Goal: Use online tool/utility: Utilize a website feature to perform a specific function

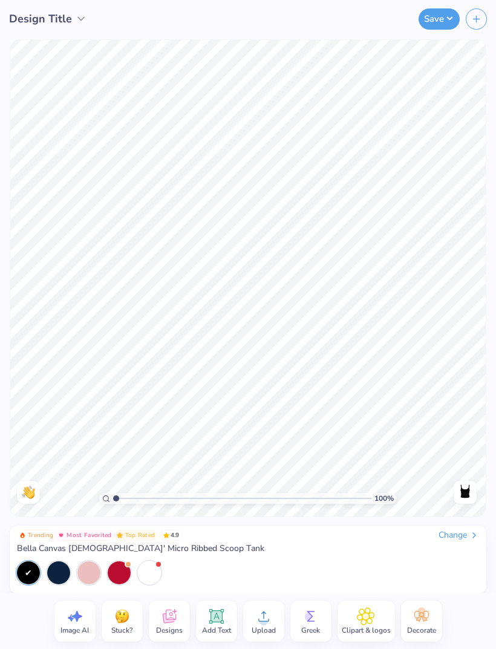
click at [214, 623] on icon at bounding box center [216, 616] width 18 height 18
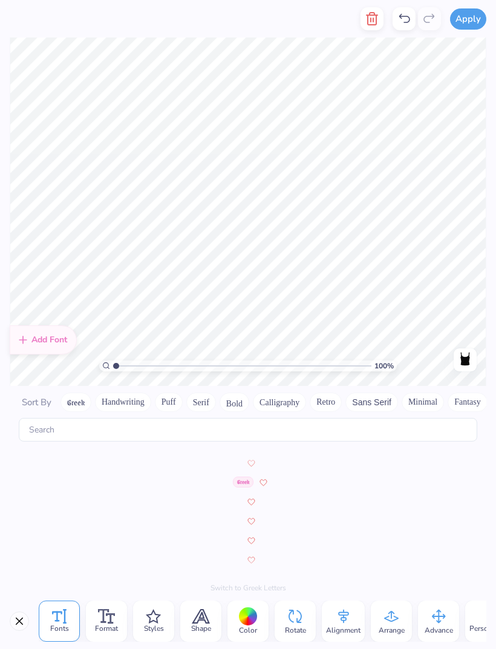
scroll to position [5629, 0]
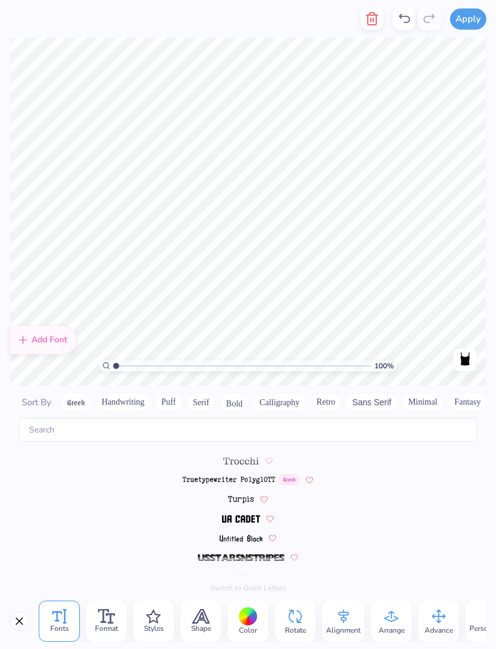
click at [229, 515] on img at bounding box center [240, 518] width 37 height 7
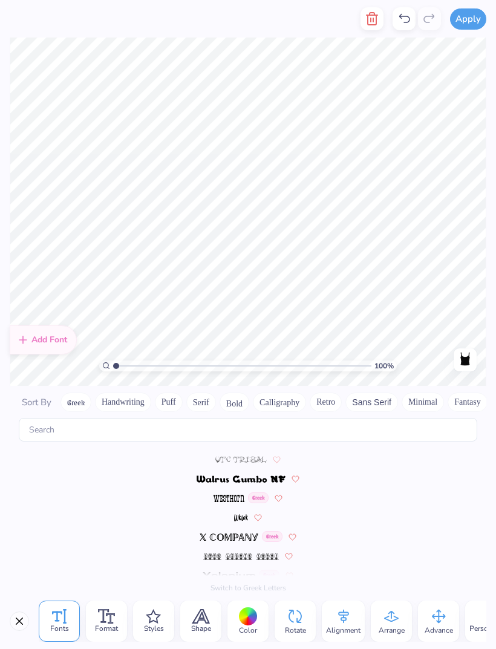
scroll to position [5823, 0]
click at [220, 496] on img at bounding box center [228, 499] width 31 height 7
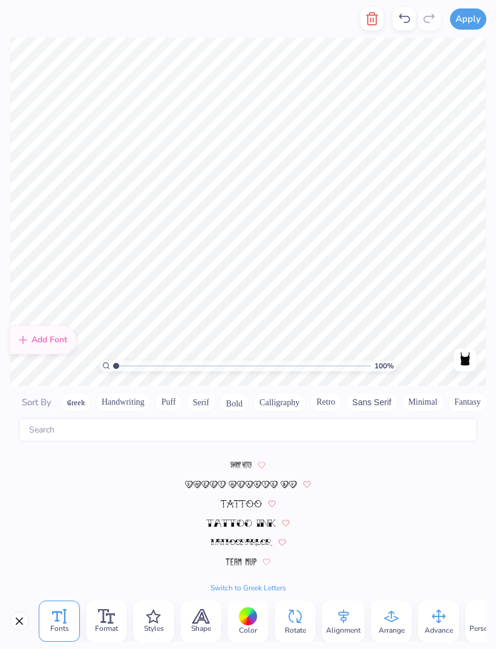
scroll to position [5358, 0]
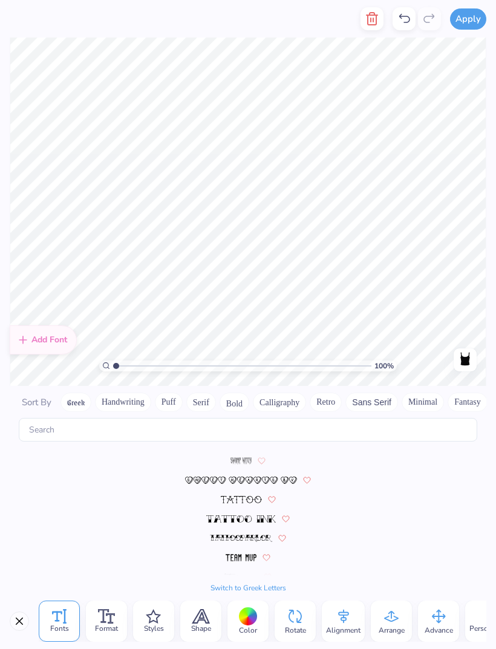
click at [222, 515] on img at bounding box center [240, 518] width 69 height 7
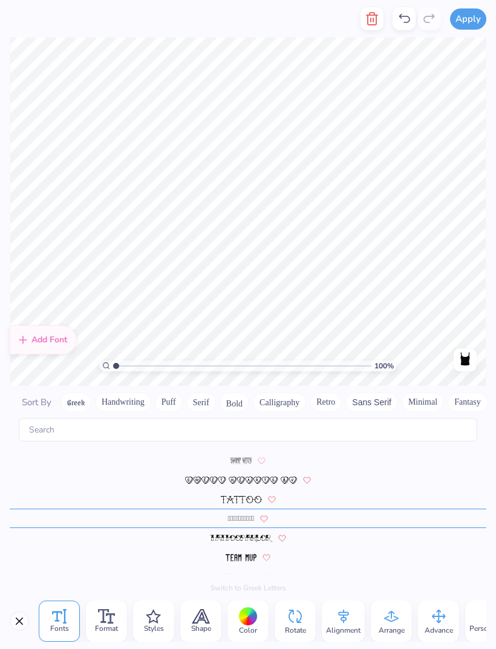
click at [240, 392] on button "Bold" at bounding box center [235, 401] width 30 height 19
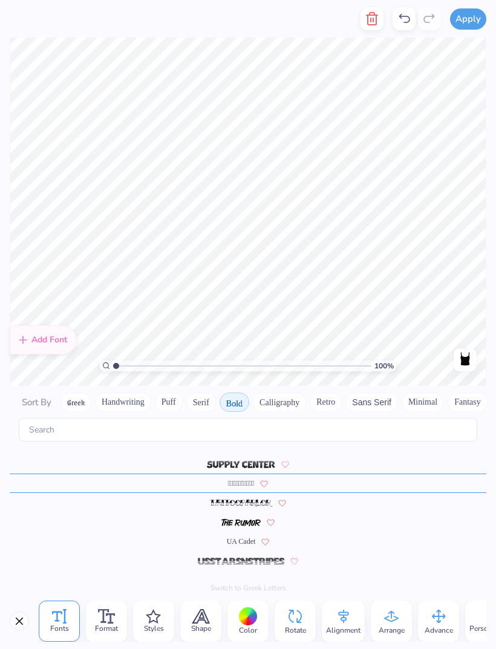
scroll to position [1236, 0]
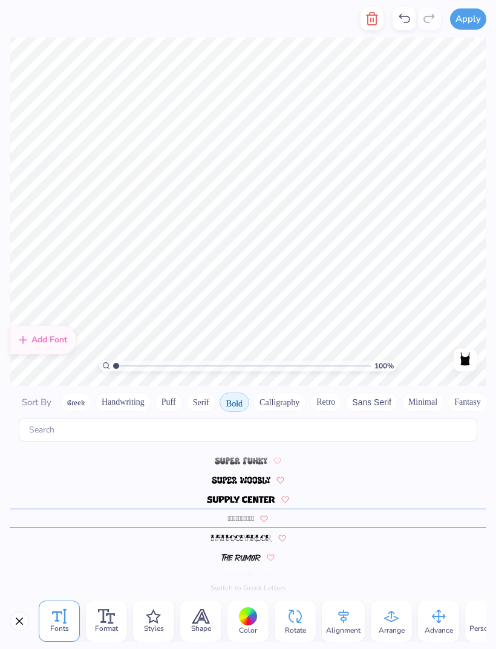
click at [273, 392] on button "Calligraphy" at bounding box center [279, 401] width 53 height 19
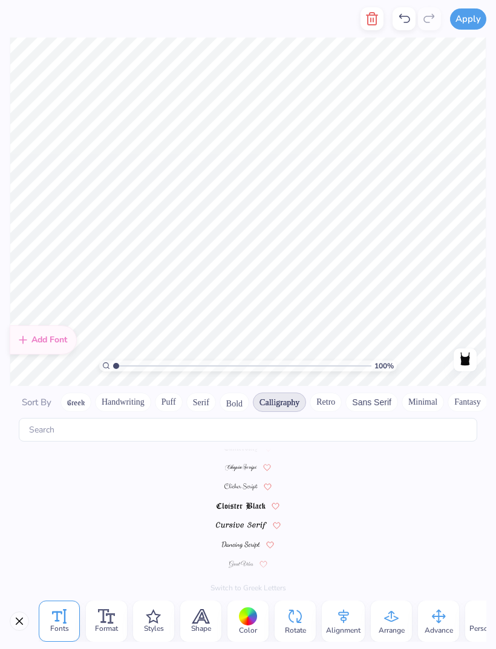
scroll to position [0, 0]
click at [232, 513] on img at bounding box center [241, 516] width 30 height 7
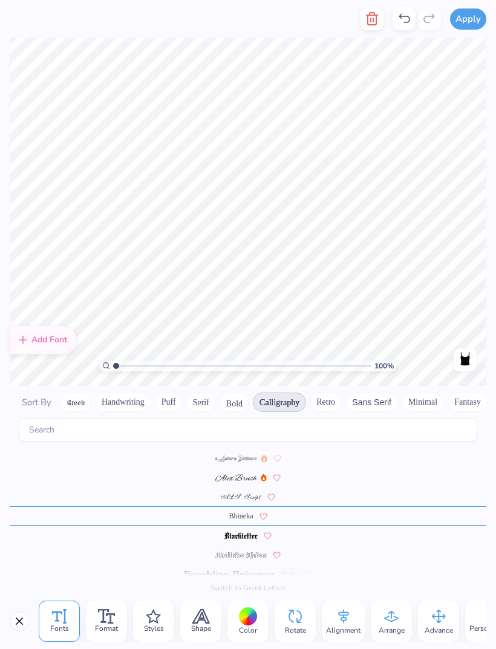
click at [197, 571] on img at bounding box center [229, 574] width 90 height 7
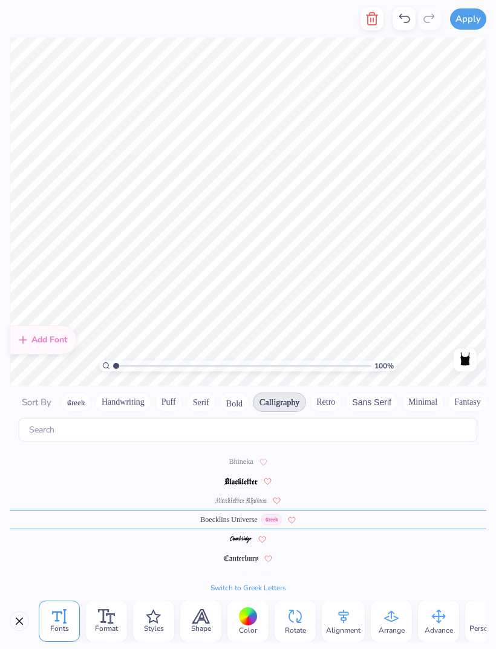
scroll to position [56, 0]
click at [414, 394] on button "Minimal" at bounding box center [423, 401] width 42 height 19
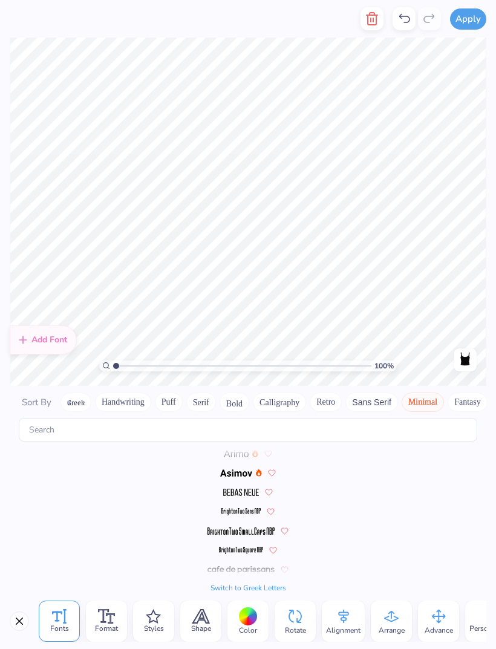
scroll to position [0, 0]
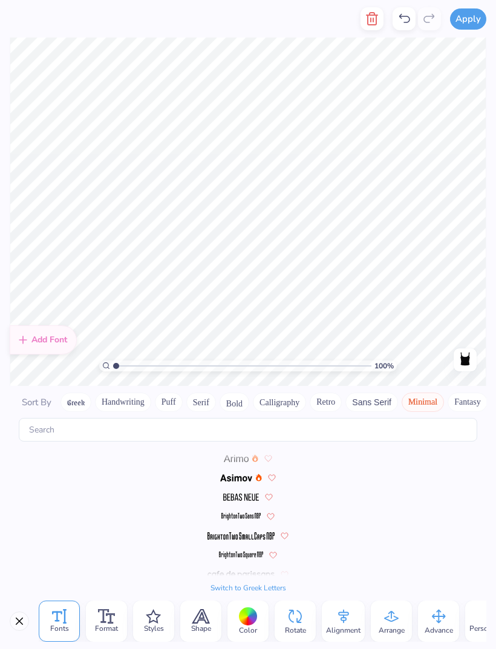
click at [223, 474] on img at bounding box center [236, 477] width 32 height 7
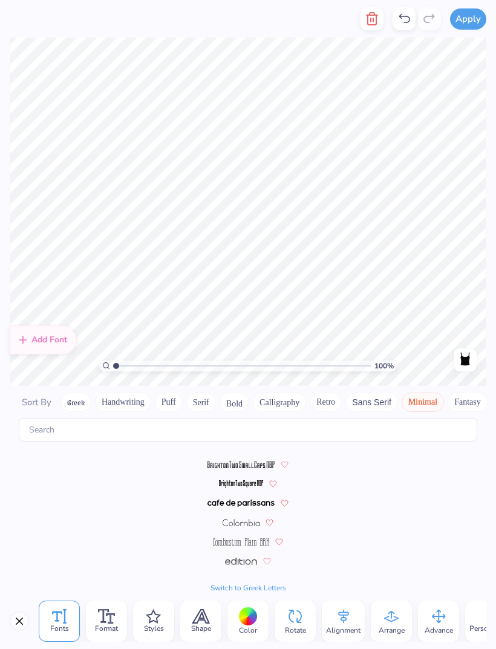
scroll to position [75, 0]
click at [214, 496] on img at bounding box center [241, 499] width 68 height 7
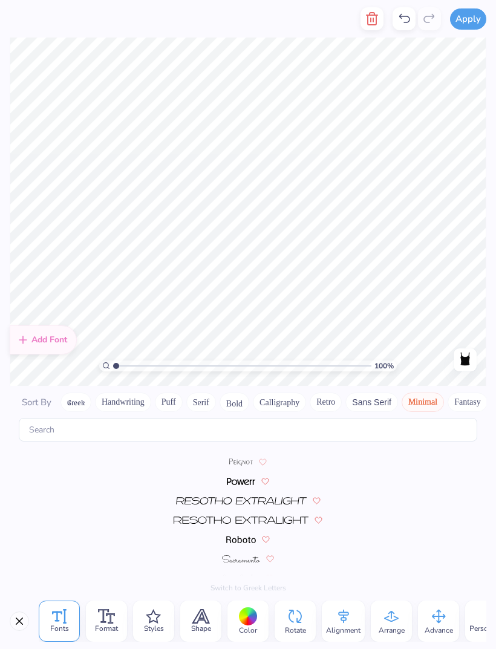
scroll to position [307, 0]
click at [239, 474] on span at bounding box center [241, 479] width 28 height 11
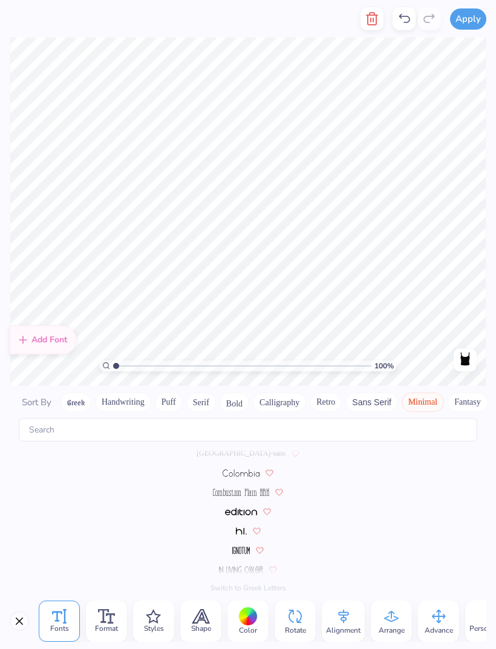
scroll to position [339, 0]
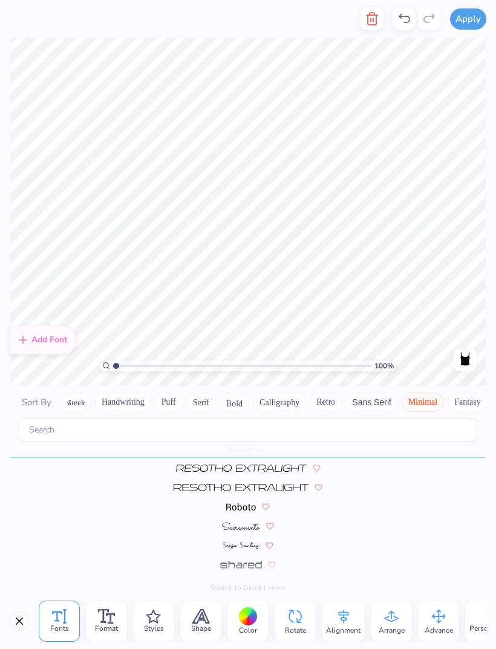
click at [233, 371] on input "range" at bounding box center [242, 365] width 258 height 11
type input "5.21"
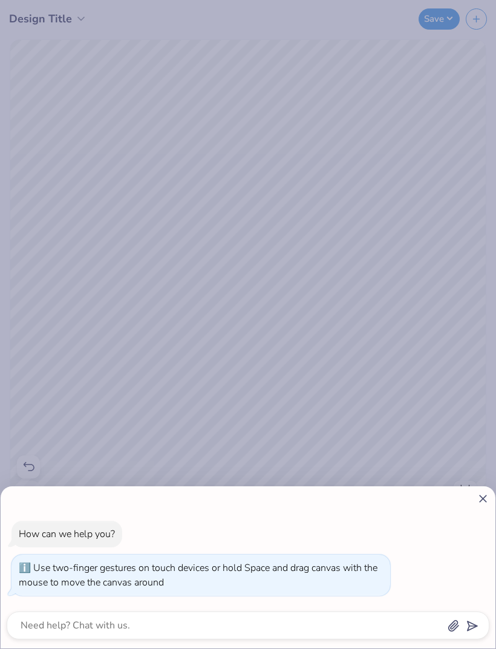
click at [475, 490] on div "How can we help you? Use two-finger gestures on touch devices or hold Space and…" at bounding box center [248, 567] width 495 height 162
click at [478, 504] on icon at bounding box center [483, 498] width 13 height 13
type textarea "x"
click at [477, 503] on div "Back" at bounding box center [465, 492] width 28 height 23
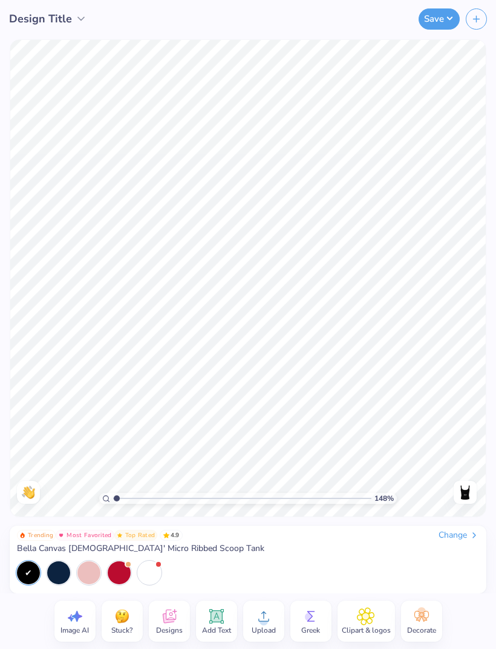
type input "1"
click at [217, 625] on span "Add Text" at bounding box center [216, 630] width 29 height 10
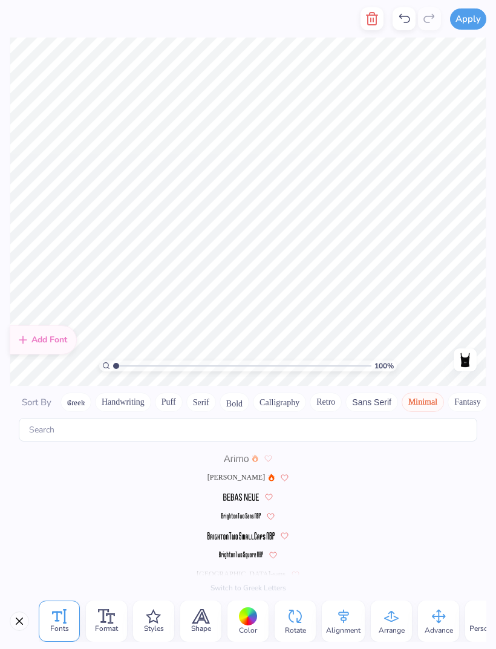
type textarea "kilo"
click at [77, 392] on button "Greek" at bounding box center [75, 401] width 31 height 19
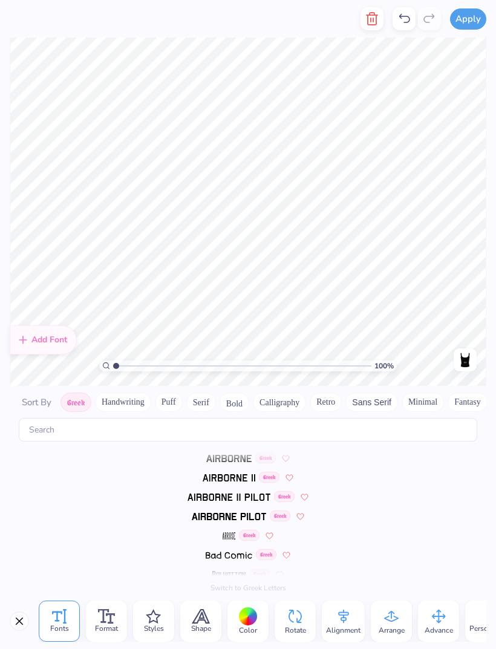
click at [220, 455] on img at bounding box center [228, 458] width 45 height 7
click at [208, 493] on img at bounding box center [228, 496] width 83 height 7
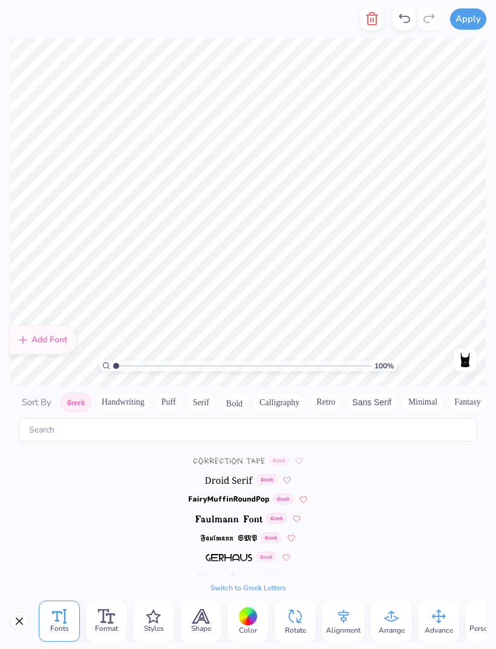
scroll to position [288, 0]
click at [209, 515] on img at bounding box center [228, 518] width 67 height 7
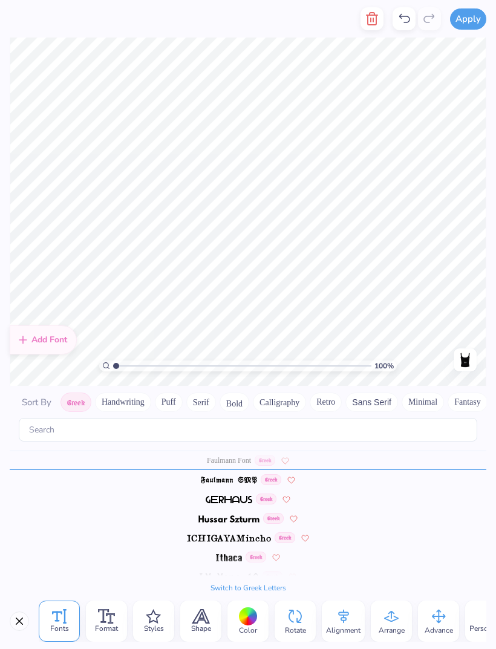
scroll to position [358, 0]
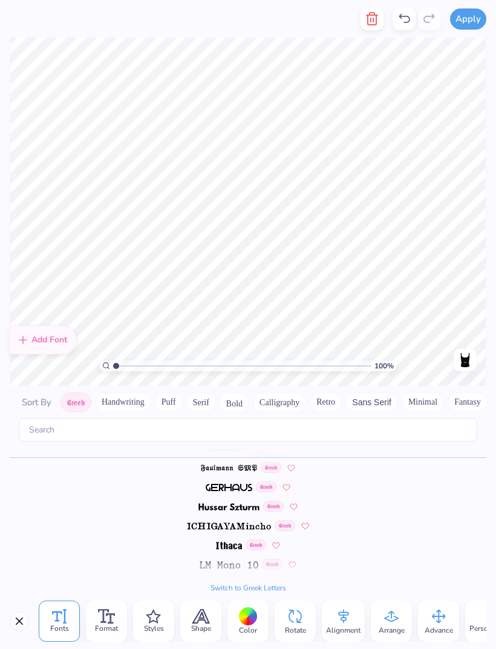
click at [463, 392] on button "Fantasy" at bounding box center [468, 401] width 40 height 19
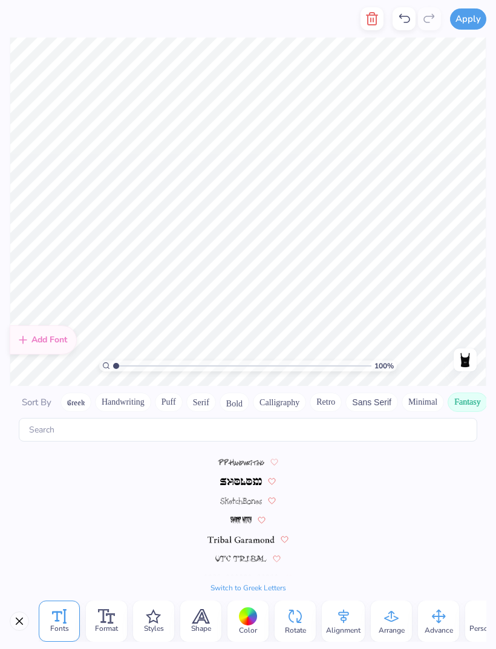
scroll to position [383, 0]
click at [217, 536] on img at bounding box center [241, 539] width 68 height 7
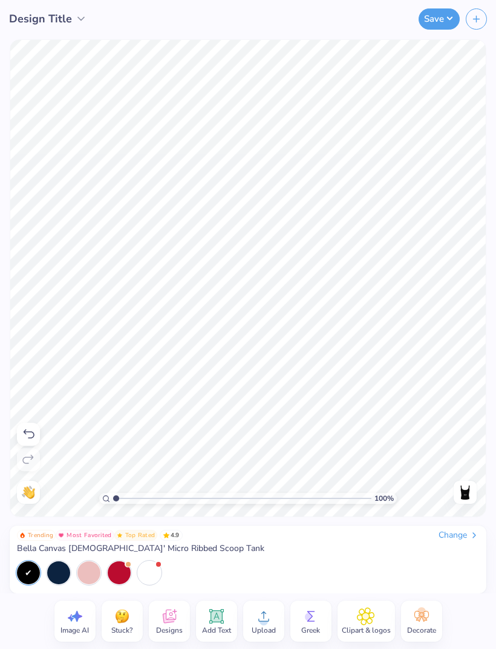
click at [423, 622] on icon at bounding box center [421, 616] width 18 height 18
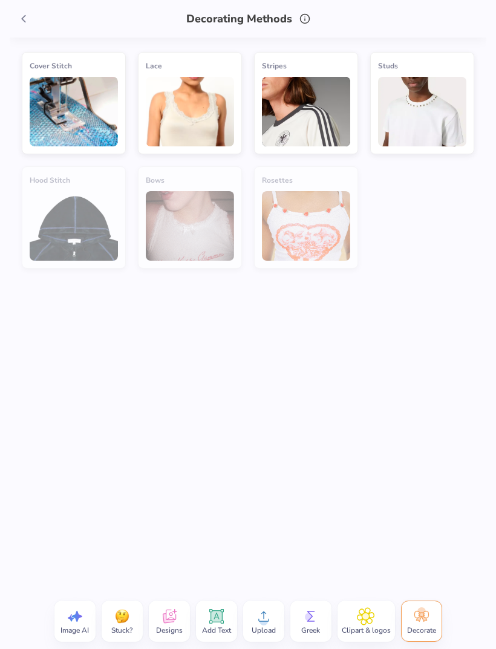
click at [314, 123] on img at bounding box center [306, 112] width 88 height 70
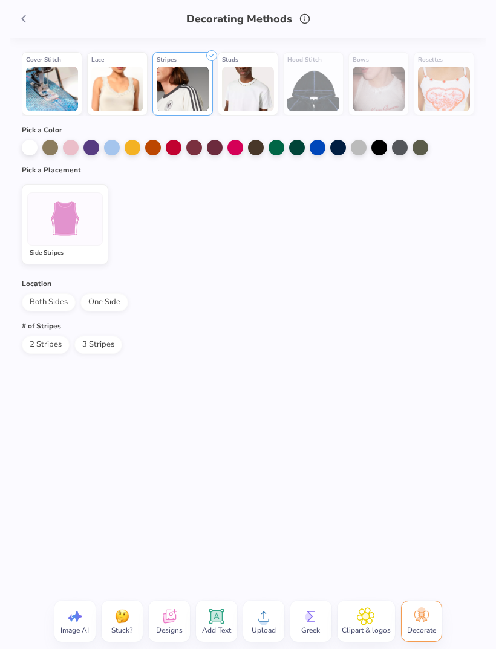
click at [52, 218] on img at bounding box center [64, 218] width 45 height 45
click at [337, 151] on div at bounding box center [338, 148] width 16 height 16
click at [21, 21] on icon at bounding box center [23, 18] width 13 height 13
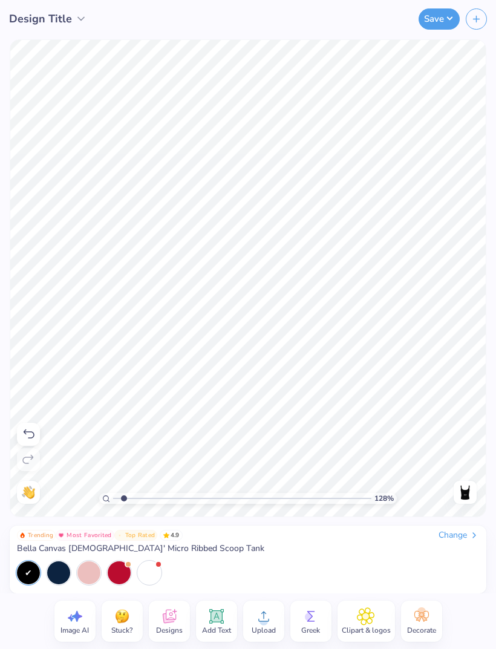
click at [467, 495] on img at bounding box center [464, 492] width 19 height 19
click at [467, 494] on img at bounding box center [464, 492] width 19 height 19
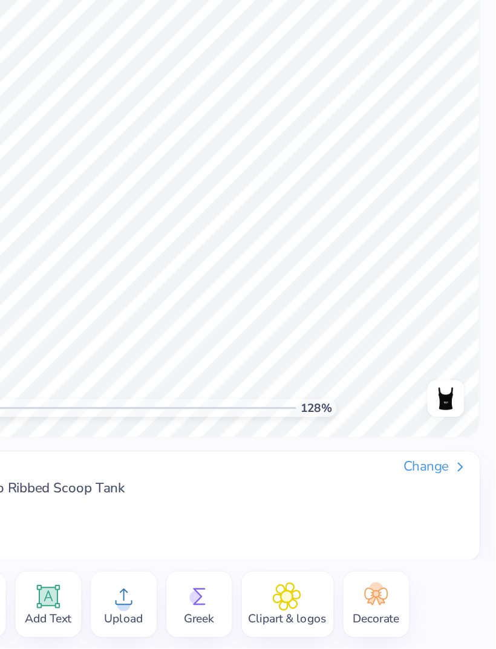
scroll to position [0, 1]
type input "1"
click at [414, 611] on icon at bounding box center [421, 616] width 15 height 11
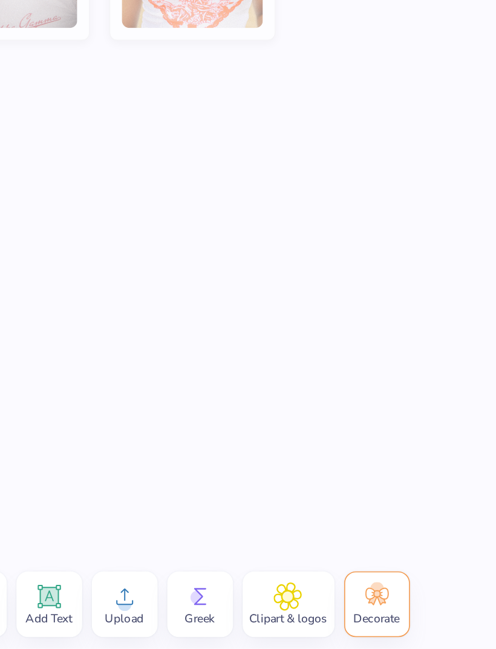
scroll to position [0, 0]
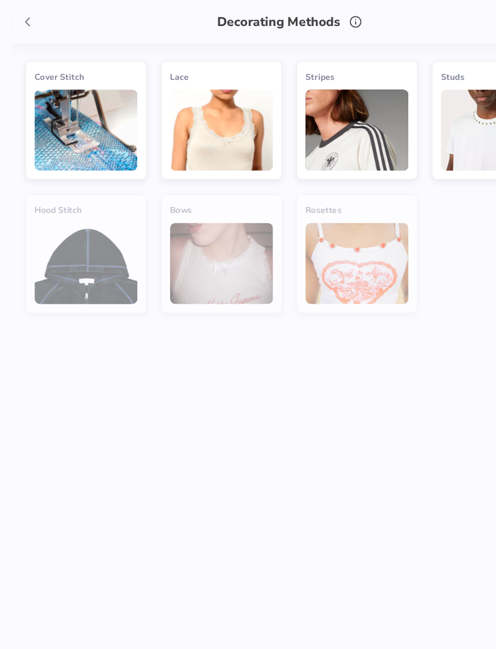
click at [305, 116] on img at bounding box center [306, 112] width 88 height 70
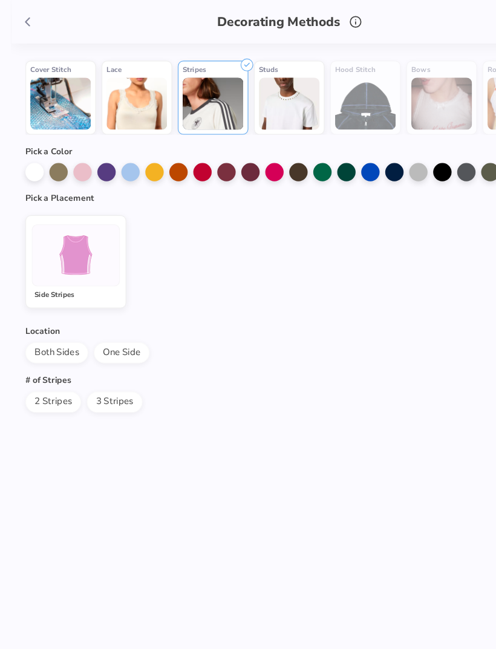
click at [57, 226] on img at bounding box center [64, 218] width 45 height 45
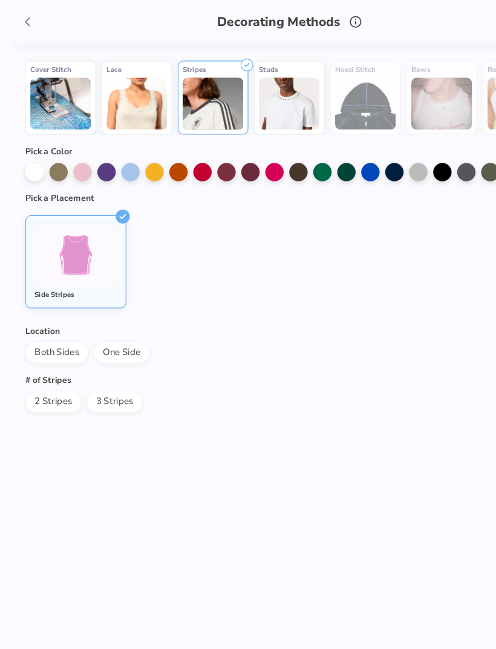
click at [336, 148] on div at bounding box center [338, 148] width 16 height 16
click at [54, 308] on span "Both Sides" at bounding box center [49, 302] width 54 height 18
click at [99, 345] on span "3 Stripes" at bounding box center [98, 345] width 48 height 18
click at [27, 17] on icon at bounding box center [23, 18] width 13 height 13
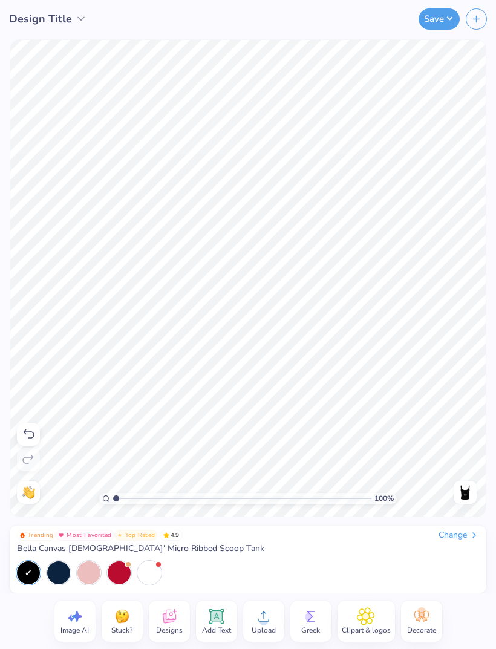
click at [419, 619] on icon at bounding box center [418, 618] width 5 height 5
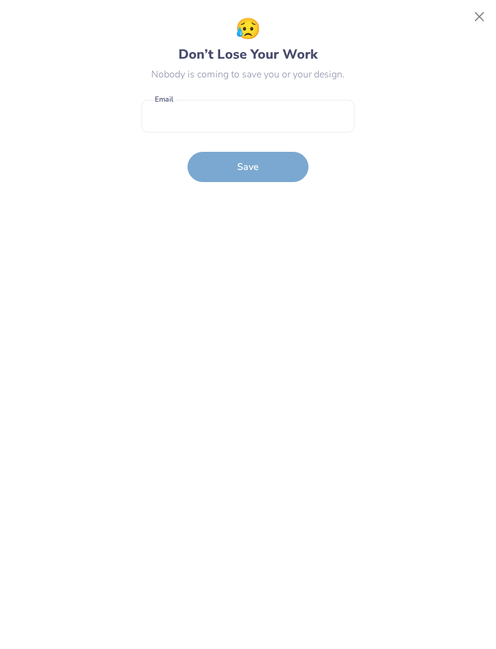
click at [475, 28] on button "Close" at bounding box center [479, 16] width 23 height 23
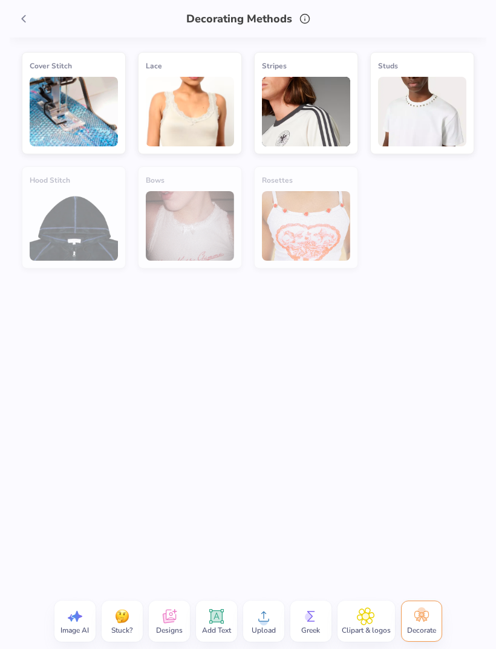
click at [415, 128] on img at bounding box center [422, 112] width 88 height 70
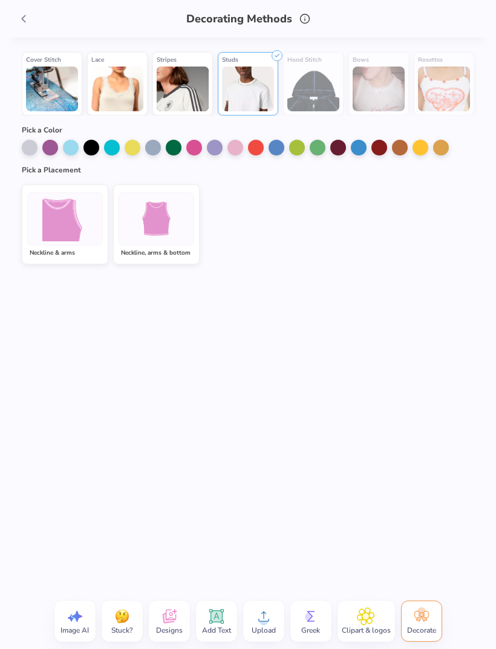
click at [154, 229] on img at bounding box center [156, 218] width 45 height 45
click at [155, 239] on img at bounding box center [156, 218] width 45 height 45
click at [36, 147] on div at bounding box center [30, 148] width 16 height 16
click at [175, 624] on icon at bounding box center [169, 616] width 18 height 18
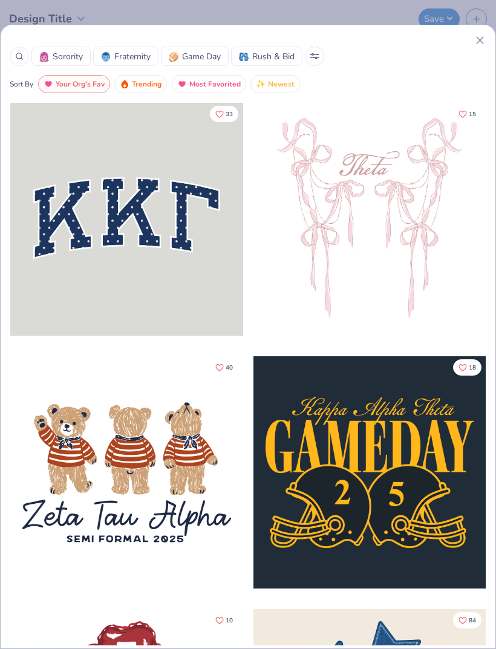
click at [478, 41] on icon at bounding box center [480, 40] width 13 height 13
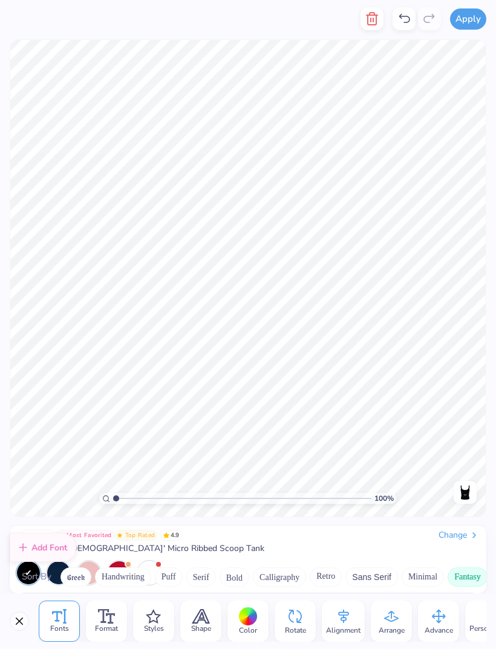
scroll to position [474, 0]
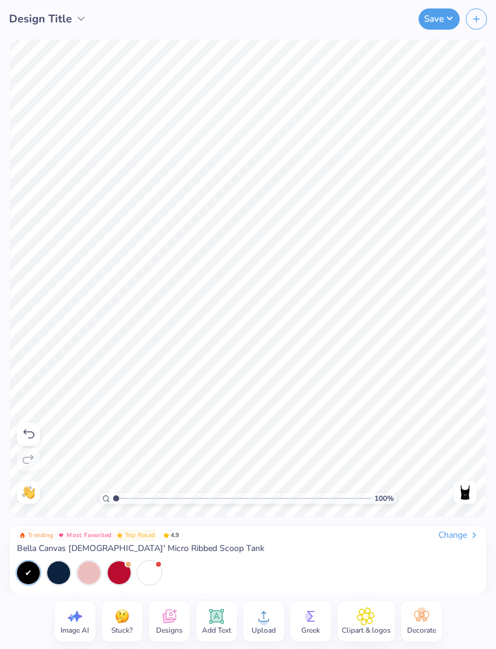
click at [436, 612] on div "Decorate" at bounding box center [421, 621] width 41 height 41
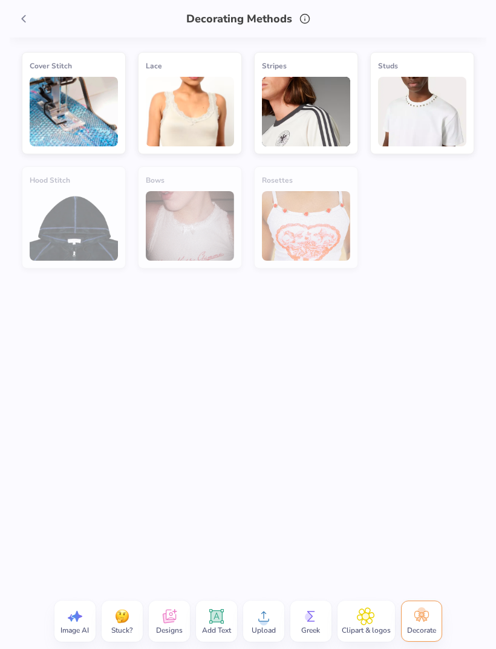
click at [90, 111] on img at bounding box center [74, 112] width 88 height 70
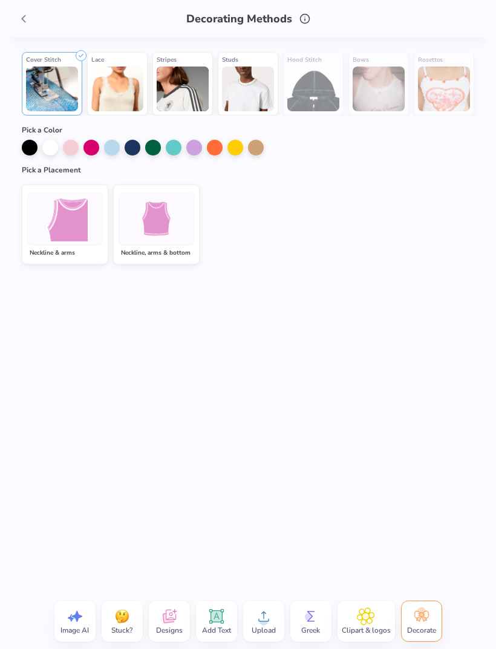
click at [29, 25] on span at bounding box center [24, 19] width 18 height 18
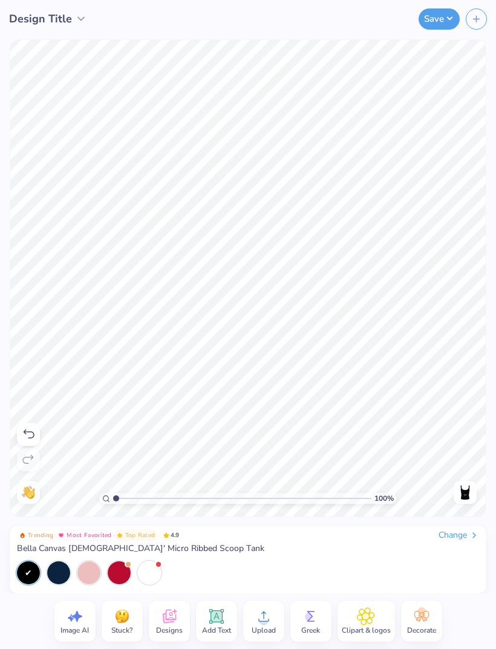
click at [58, 570] on div at bounding box center [58, 572] width 23 height 23
click at [160, 570] on div at bounding box center [149, 572] width 23 height 23
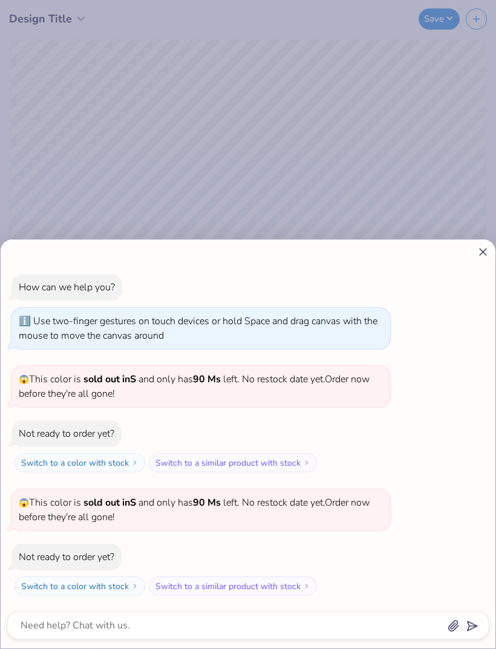
click at [487, 245] on div "How can we help you? Use two-finger gestures on touch devices or hold Space and…" at bounding box center [248, 443] width 495 height 409
click at [483, 250] on icon at bounding box center [483, 252] width 13 height 13
type textarea "x"
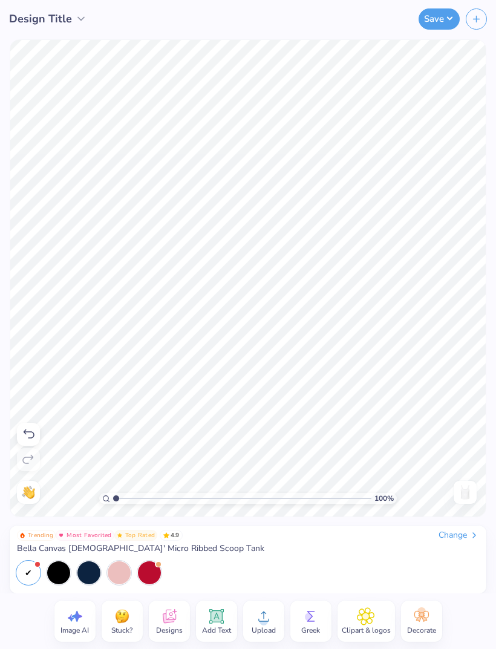
click at [119, 582] on div at bounding box center [119, 572] width 23 height 23
click at [56, 568] on div at bounding box center [58, 572] width 23 height 23
click at [94, 578] on div at bounding box center [88, 572] width 23 height 23
click at [56, 578] on div at bounding box center [58, 572] width 23 height 23
